Goal: Task Accomplishment & Management: Complete application form

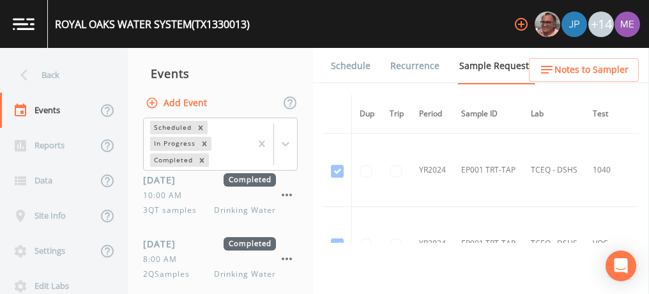
scroll to position [844, 0]
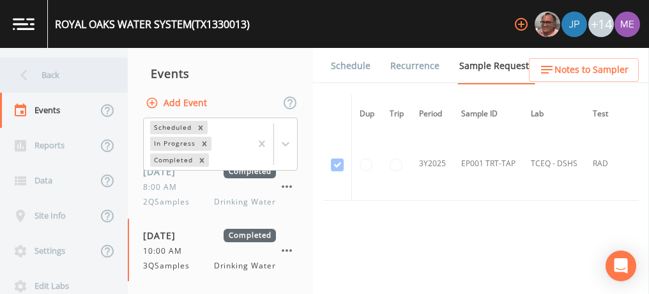
click at [49, 73] on div "Back" at bounding box center [57, 74] width 115 height 35
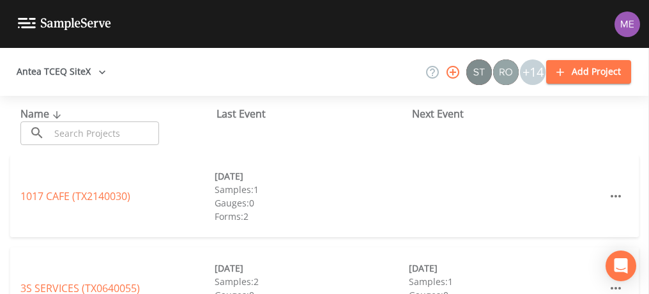
click at [75, 129] on input "text" at bounding box center [104, 133] width 109 height 24
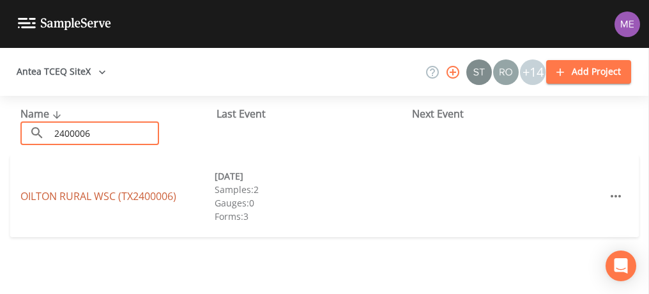
type input "2400006"
click at [114, 191] on link "[GEOGRAPHIC_DATA] (TX2400006)" at bounding box center [98, 196] width 156 height 14
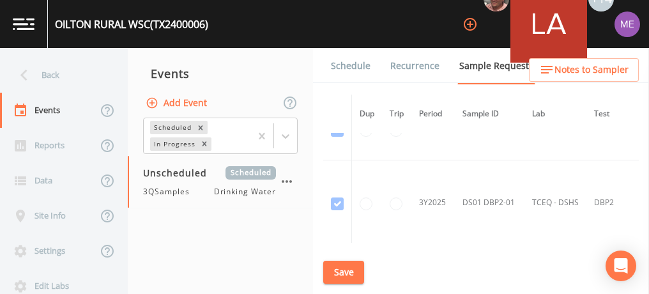
scroll to position [1039, 0]
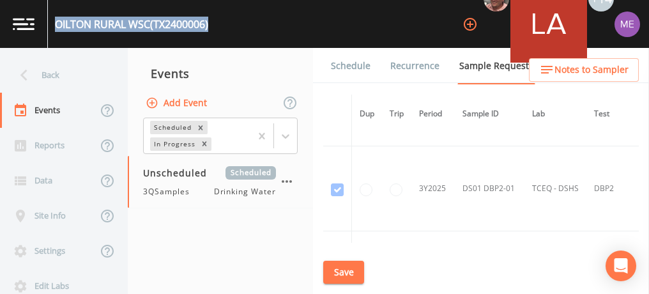
drag, startPoint x: 56, startPoint y: 21, endPoint x: 218, endPoint y: 26, distance: 162.2
click at [218, 26] on div "OILTON RURAL WSC (TX2400006) +14" at bounding box center [324, 24] width 649 height 48
copy div "[GEOGRAPHIC_DATA] (TX2400006)"
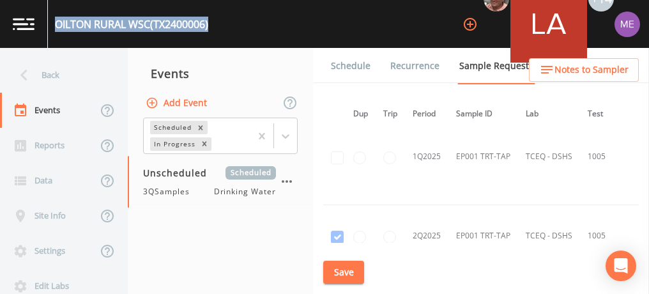
scroll to position [1287, 6]
click at [330, 268] on button "Save" at bounding box center [343, 272] width 41 height 24
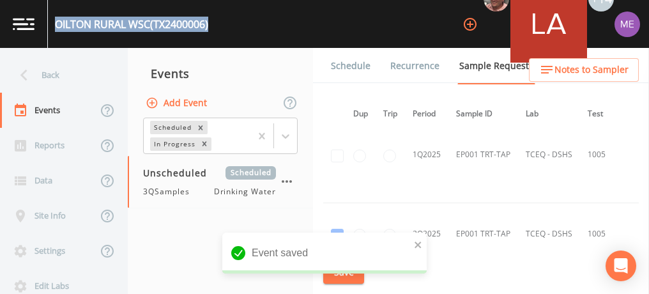
click at [349, 63] on link "Schedule" at bounding box center [350, 66] width 43 height 36
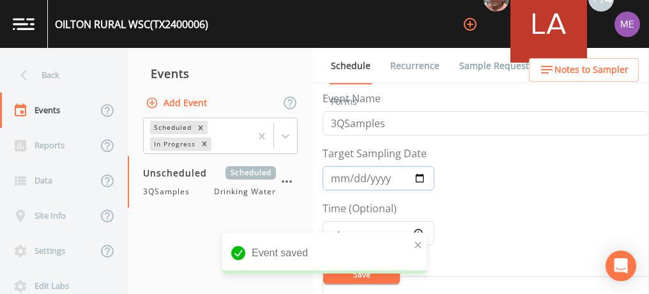
click at [340, 176] on input "Target Sampling Date" at bounding box center [378, 178] width 112 height 24
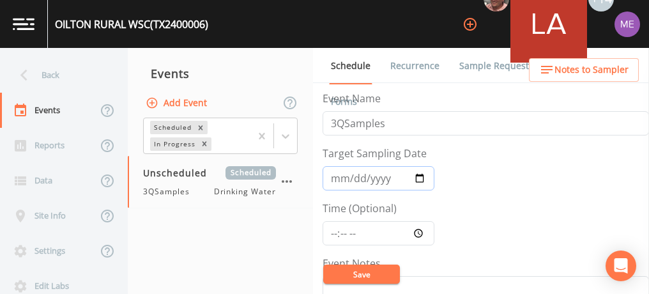
click at [350, 179] on input "[DATE]" at bounding box center [378, 178] width 112 height 24
click at [352, 174] on input "[DATE]" at bounding box center [378, 178] width 112 height 24
type input "[DATE]"
click at [331, 234] on input "Time (Optional)" at bounding box center [378, 233] width 112 height 24
type input "08:00"
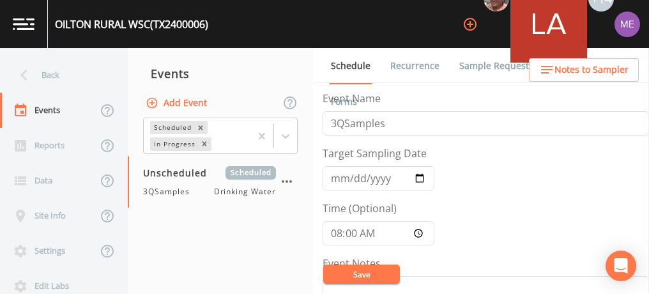
click at [354, 269] on button "Save" at bounding box center [361, 273] width 77 height 19
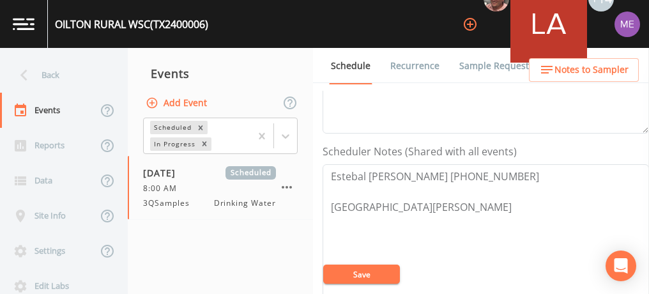
scroll to position [307, 0]
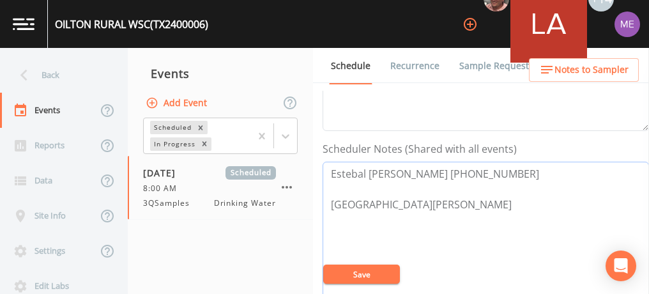
drag, startPoint x: 327, startPoint y: 168, endPoint x: 454, endPoint y: 169, distance: 127.0
click at [454, 169] on textarea "Estebal [PERSON_NAME] [PHONE_NUMBER] [GEOGRAPHIC_DATA][PERSON_NAME]" at bounding box center [485, 242] width 326 height 162
click at [352, 274] on button "Save" at bounding box center [361, 273] width 77 height 19
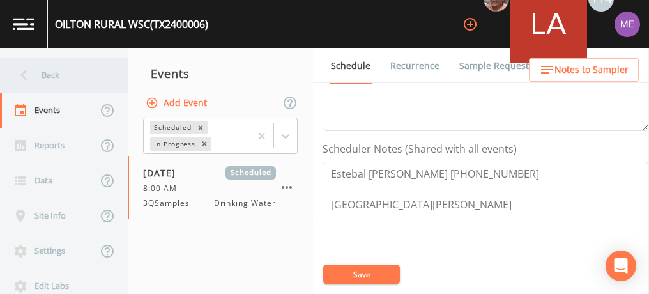
click at [43, 79] on div "Back" at bounding box center [57, 74] width 115 height 35
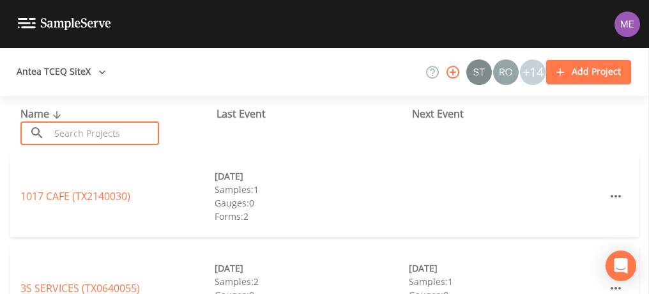
click at [63, 128] on input "text" at bounding box center [104, 133] width 109 height 24
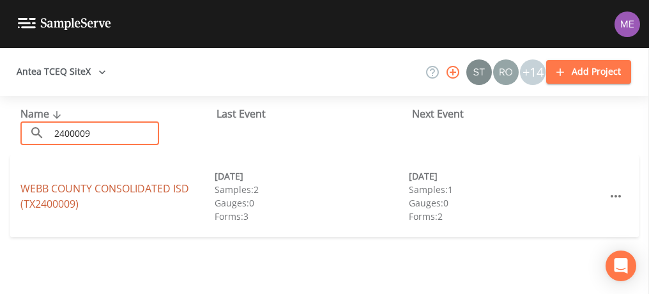
type input "2400009"
click at [50, 184] on link "WEBB COUNTY CONSOLIDATED ISD (TX2400009)" at bounding box center [104, 195] width 169 height 29
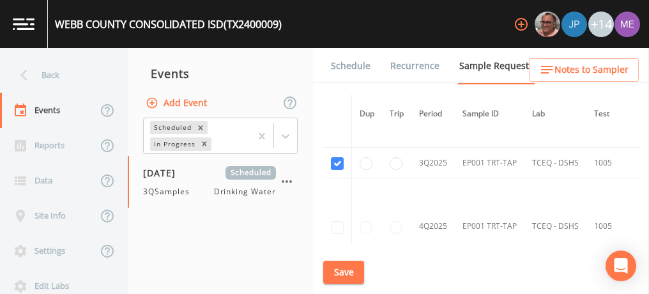
scroll to position [1386, 0]
click at [343, 66] on link "Schedule" at bounding box center [350, 66] width 43 height 36
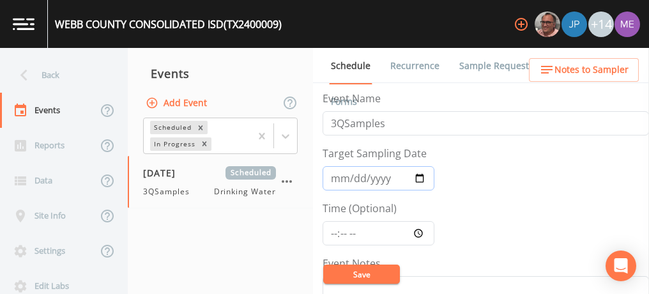
click at [356, 174] on input "[DATE]" at bounding box center [378, 178] width 112 height 24
type input "[DATE]"
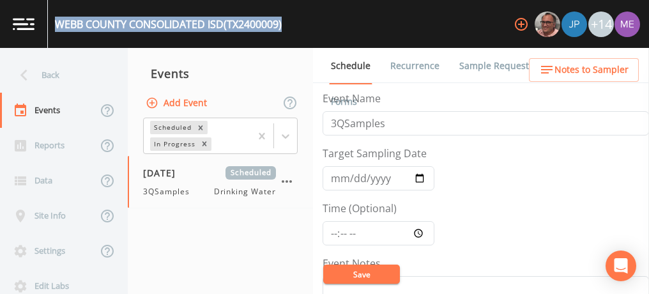
drag, startPoint x: 55, startPoint y: 19, endPoint x: 289, endPoint y: 34, distance: 234.1
click at [289, 34] on div "WEBB COUNTY CONSOLIDATED ISD (TX2400009) +14" at bounding box center [324, 24] width 649 height 48
copy div "WEBB COUNTY CONSOLIDATED ISD (TX2400009)"
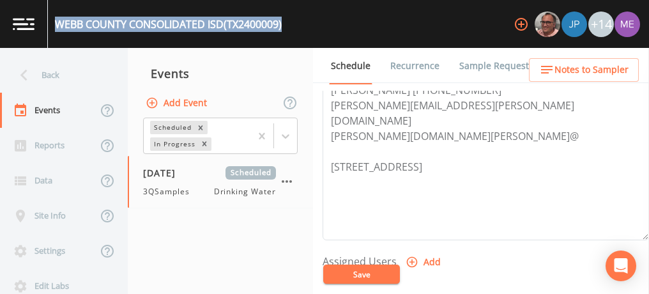
scroll to position [356, 0]
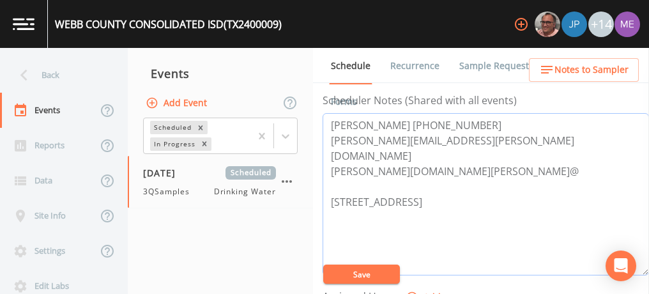
drag, startPoint x: 328, startPoint y: 121, endPoint x: 479, endPoint y: 125, distance: 150.7
click at [479, 125] on textarea "[PERSON_NAME] [PHONE_NUMBER] [PERSON_NAME][EMAIL_ADDRESS][PERSON_NAME][DOMAIN_N…" at bounding box center [485, 194] width 326 height 162
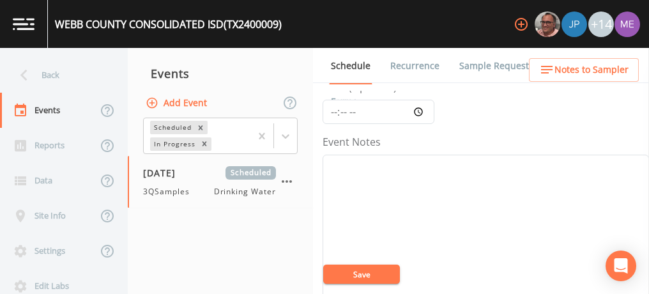
scroll to position [22, 0]
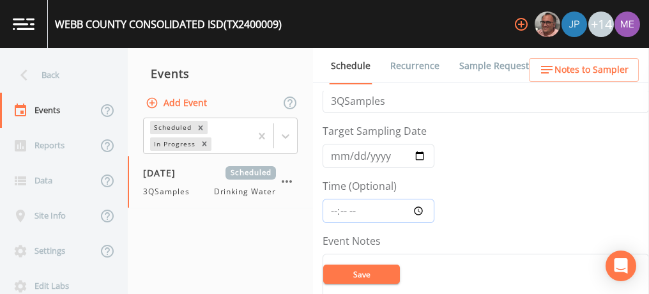
click at [330, 211] on input "Time (Optional)" at bounding box center [378, 211] width 112 height 24
type input "08:45"
click at [345, 272] on button "Save" at bounding box center [361, 273] width 77 height 19
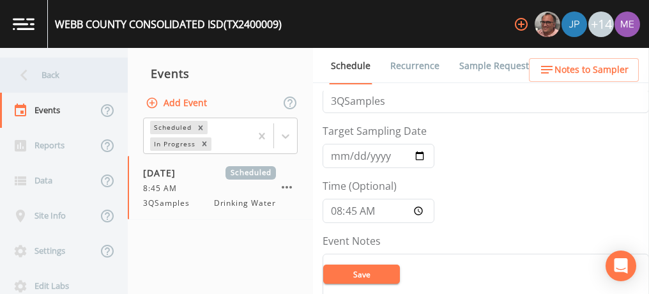
click at [56, 75] on div "Back" at bounding box center [57, 74] width 115 height 35
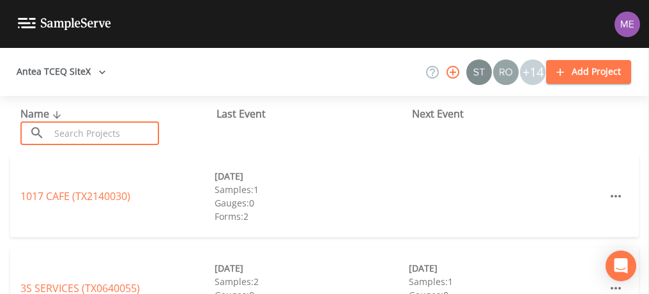
click at [75, 132] on input "text" at bounding box center [104, 133] width 109 height 24
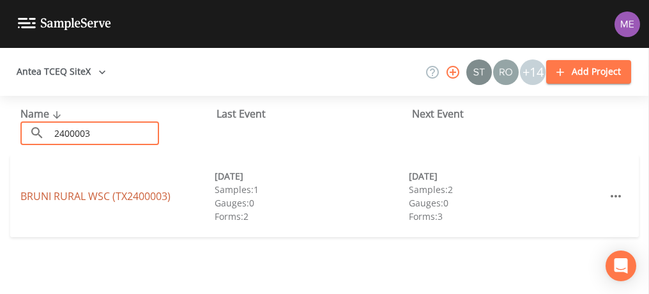
type input "2400003"
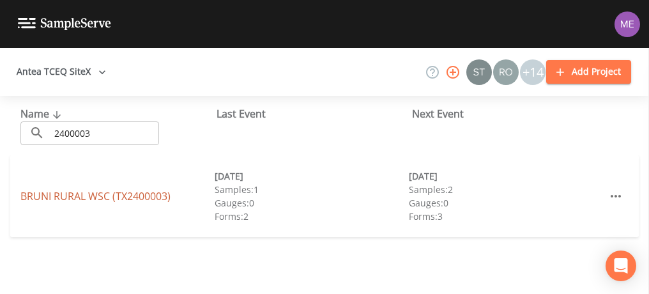
click at [45, 196] on link "BRUNI RURAL WSC (TX2400003)" at bounding box center [95, 196] width 150 height 14
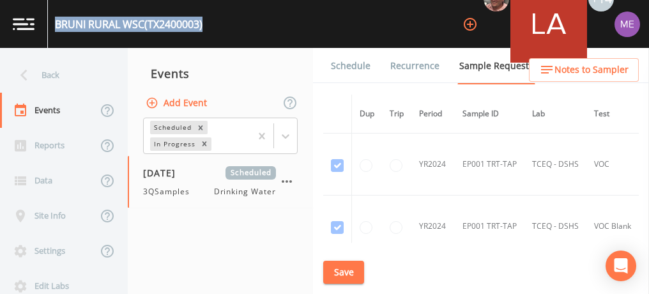
drag, startPoint x: 56, startPoint y: 21, endPoint x: 207, endPoint y: 22, distance: 151.3
click at [207, 22] on div "BRUNI RURAL WSC (TX2400003) +14" at bounding box center [324, 24] width 649 height 48
copy div "BRUNI RURAL WSC (TX2400003)"
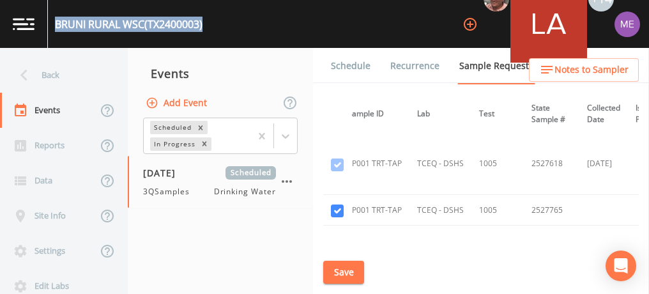
scroll to position [1152, 115]
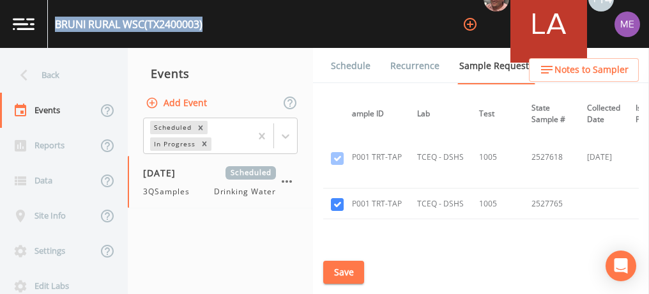
click at [356, 68] on link "Schedule" at bounding box center [350, 66] width 43 height 36
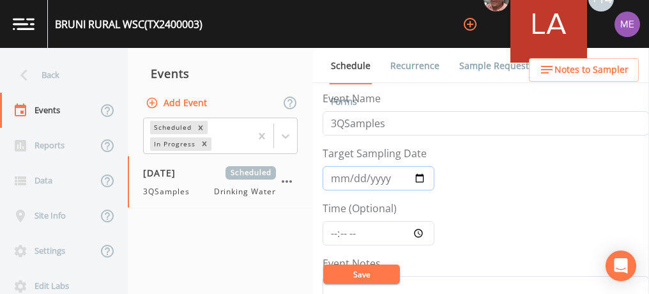
click at [353, 172] on input "[DATE]" at bounding box center [378, 178] width 112 height 24
type input "[DATE]"
click at [333, 230] on input "Time (Optional)" at bounding box center [378, 233] width 112 height 24
click at [334, 230] on input "05:22" at bounding box center [378, 233] width 112 height 24
type input "09:30"
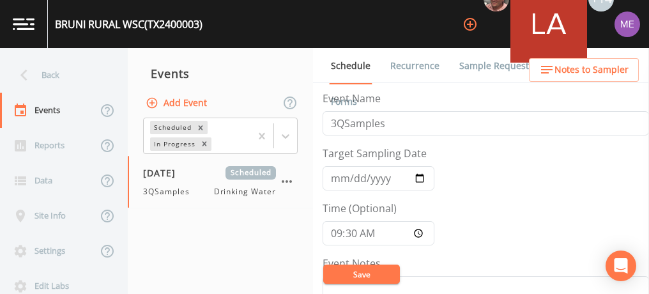
click at [355, 278] on button "Save" at bounding box center [361, 273] width 77 height 19
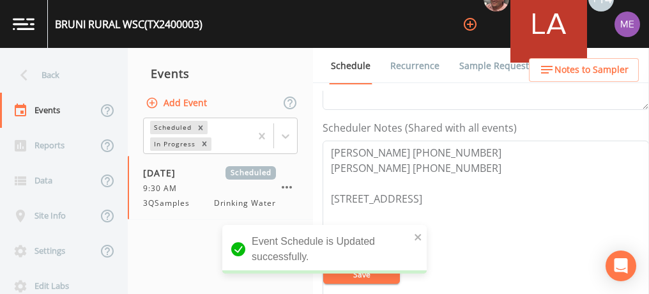
scroll to position [333, 0]
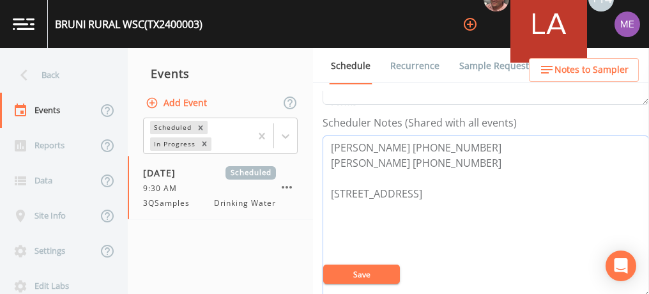
drag, startPoint x: 329, startPoint y: 144, endPoint x: 446, endPoint y: 163, distance: 117.7
click at [446, 163] on textarea "[PERSON_NAME] [PHONE_NUMBER] [PERSON_NAME] [PHONE_NUMBER] [STREET_ADDRESS]" at bounding box center [485, 216] width 326 height 162
click at [357, 275] on button "Save" at bounding box center [361, 273] width 77 height 19
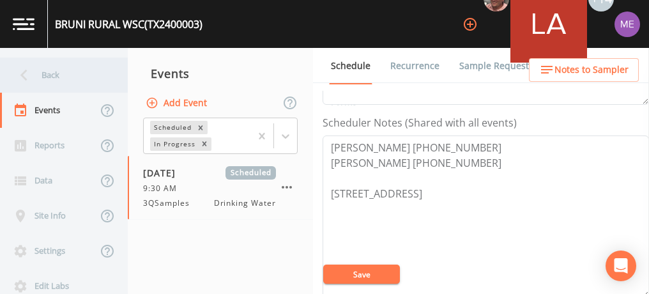
click at [57, 73] on div "Back" at bounding box center [57, 74] width 115 height 35
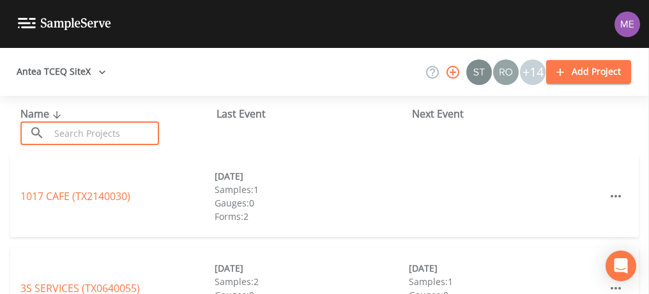
click at [71, 130] on input "text" at bounding box center [104, 133] width 109 height 24
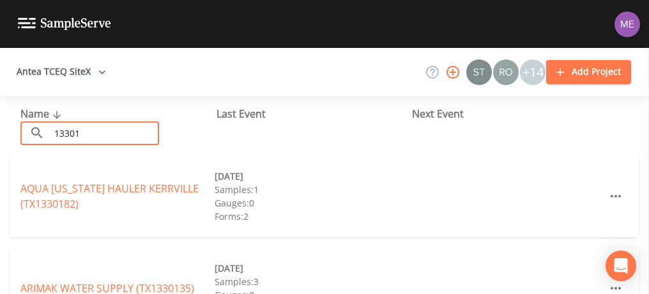
type input "13301"
